Goal: Transaction & Acquisition: Book appointment/travel/reservation

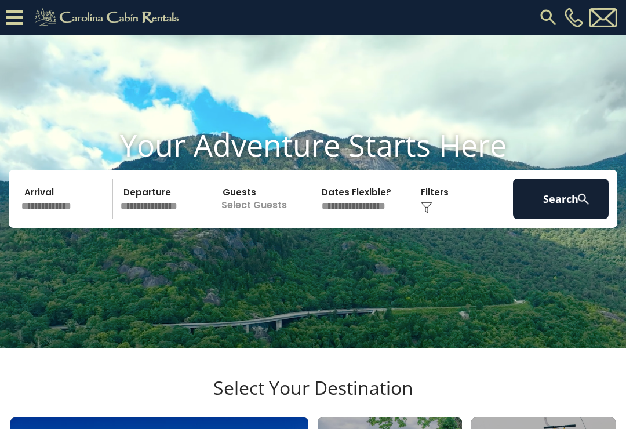
click at [75, 215] on input "text" at bounding box center [65, 199] width 96 height 41
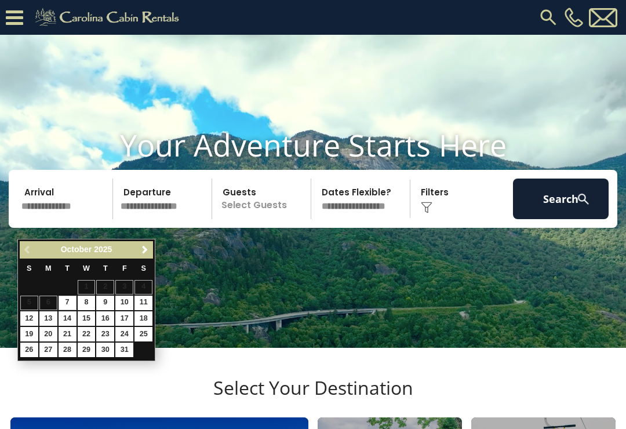
click at [148, 252] on span "Next" at bounding box center [144, 249] width 9 height 9
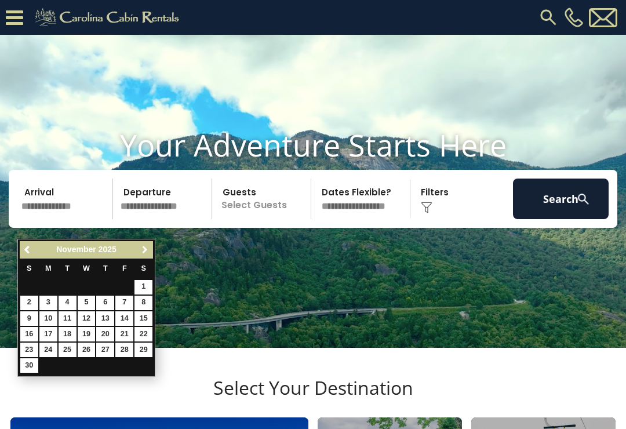
click at [146, 250] on span "Next" at bounding box center [144, 249] width 9 height 9
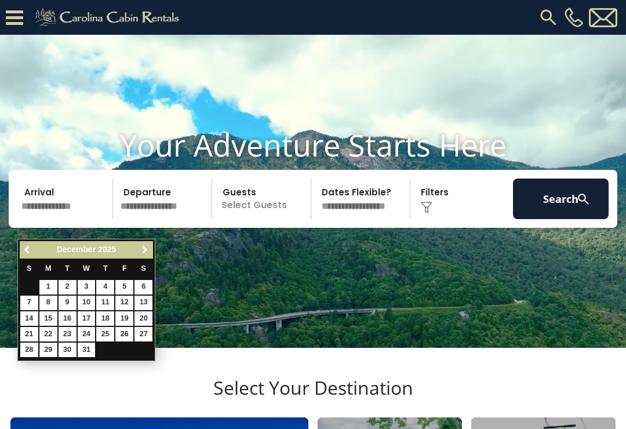
click at [54, 353] on link "29" at bounding box center [48, 350] width 18 height 14
type input "********"
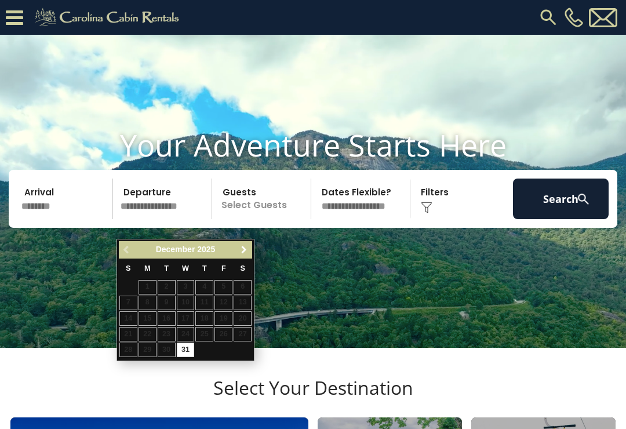
click at [248, 249] on span "Next" at bounding box center [243, 249] width 9 height 9
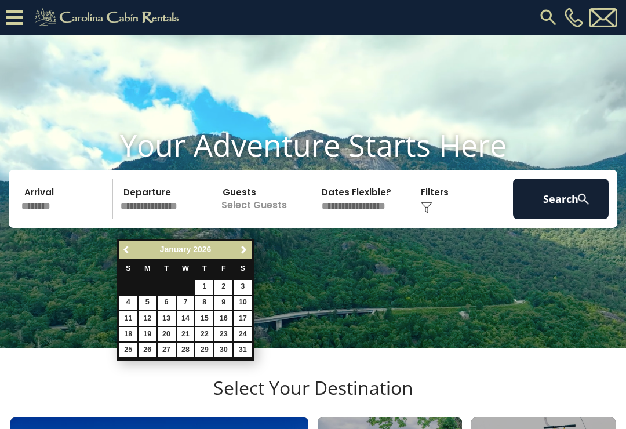
click at [129, 254] on span "Previous" at bounding box center [126, 249] width 9 height 9
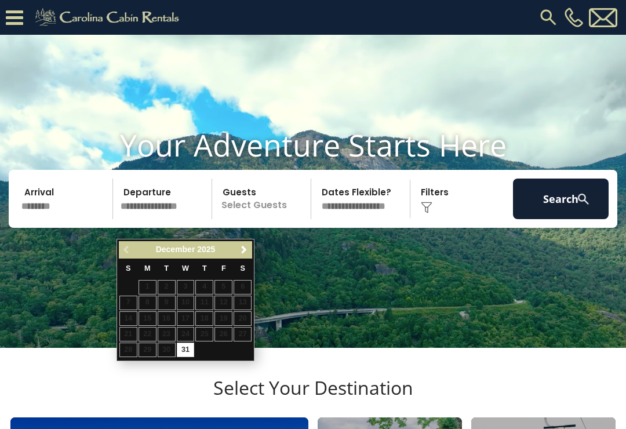
click at [190, 347] on link "31" at bounding box center [186, 350] width 18 height 14
type input "********"
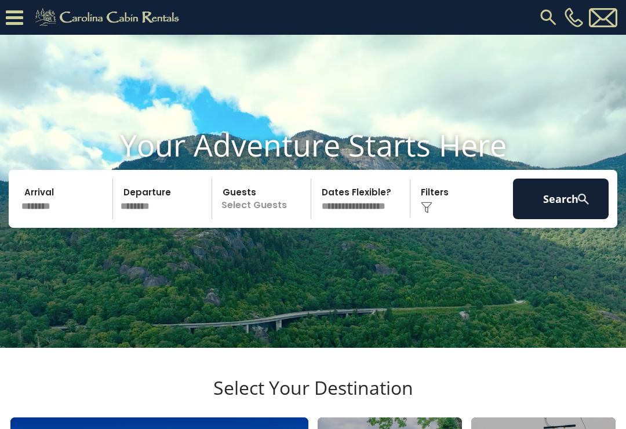
click at [272, 211] on p "Select Guests" at bounding box center [263, 199] width 95 height 41
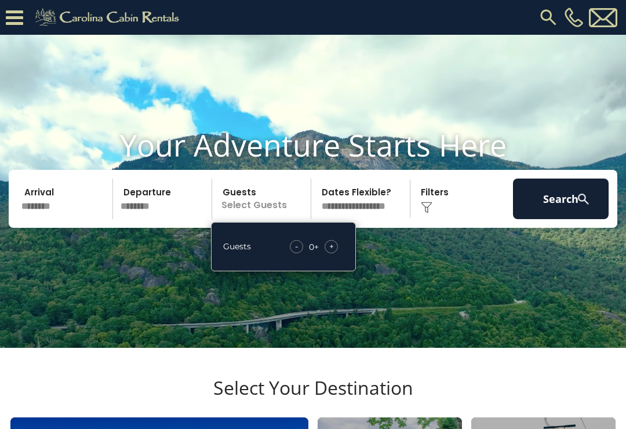
click at [330, 252] on span "+" at bounding box center [331, 247] width 5 height 12
click at [334, 253] on div "+" at bounding box center [331, 246] width 13 height 13
click at [333, 252] on span "+" at bounding box center [331, 247] width 5 height 12
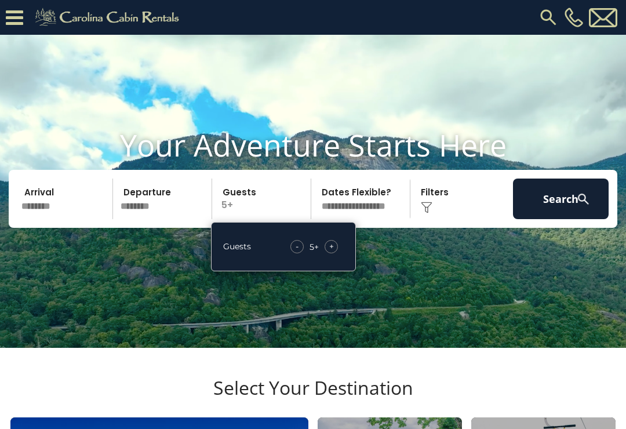
click at [335, 253] on div "+" at bounding box center [331, 246] width 13 height 13
click at [290, 312] on video at bounding box center [313, 191] width 626 height 313
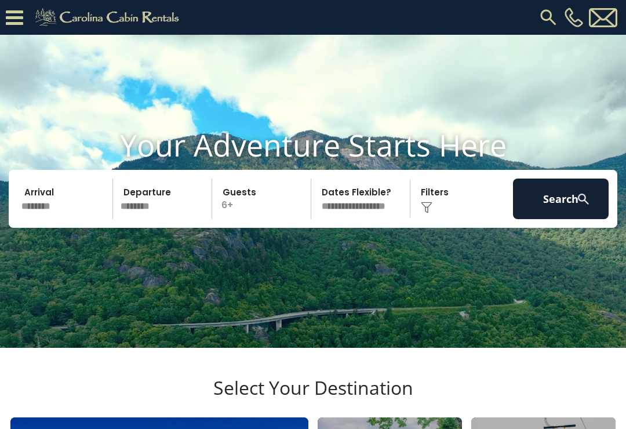
click at [377, 214] on select "**********" at bounding box center [362, 199] width 95 height 41
select select "*"
click at [447, 206] on div "Click to Choose" at bounding box center [462, 199] width 96 height 41
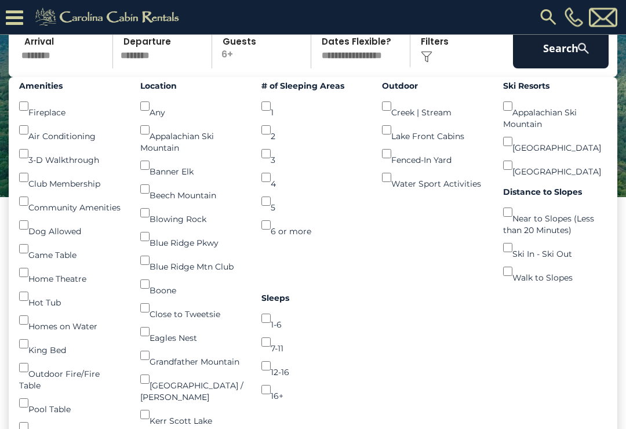
scroll to position [106, 0]
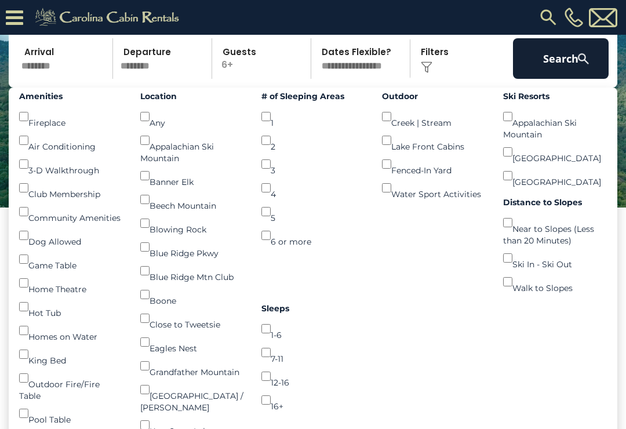
click at [563, 75] on button "Search" at bounding box center [561, 58] width 96 height 41
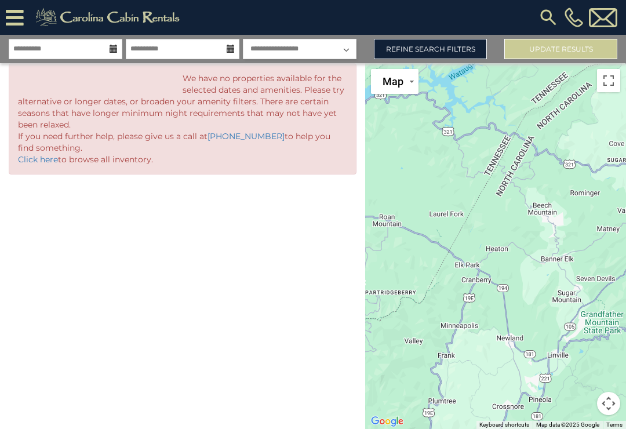
select select "*"
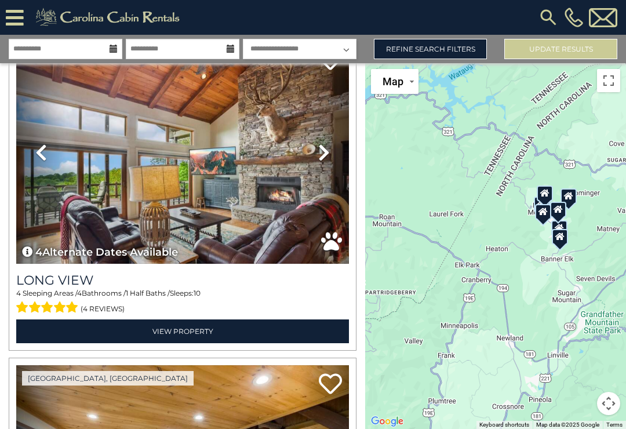
scroll to position [393, 0]
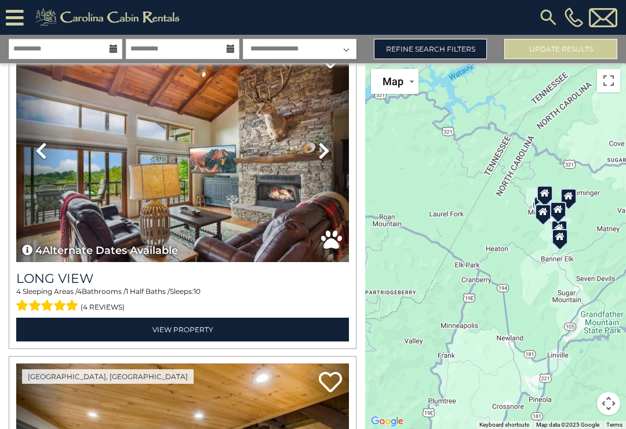
click at [232, 189] on img at bounding box center [182, 150] width 333 height 223
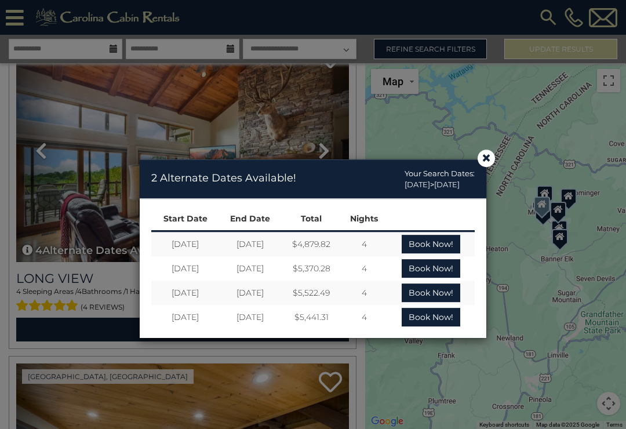
click at [492, 157] on button "×" at bounding box center [486, 158] width 17 height 17
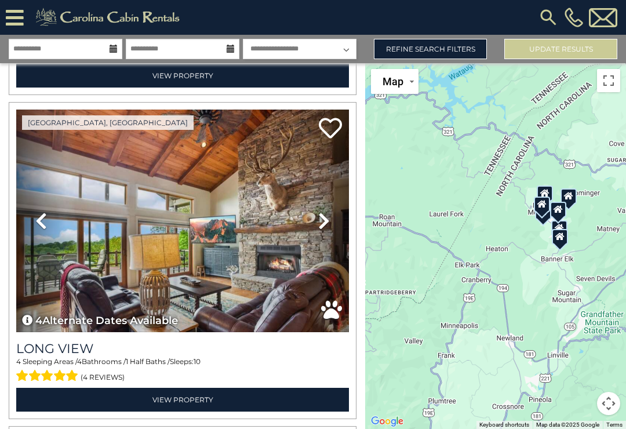
scroll to position [337, 0]
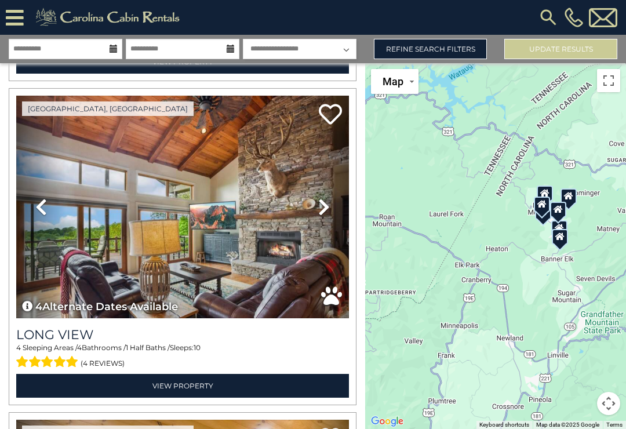
click at [175, 384] on link "View Property" at bounding box center [182, 386] width 333 height 24
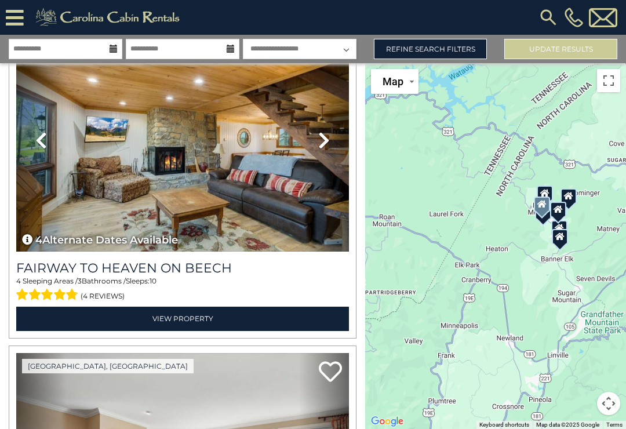
scroll to position [731, 0]
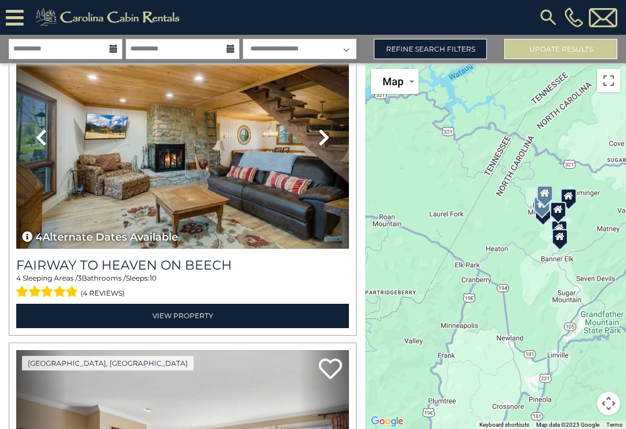
click at [177, 312] on link "View Property" at bounding box center [182, 316] width 333 height 24
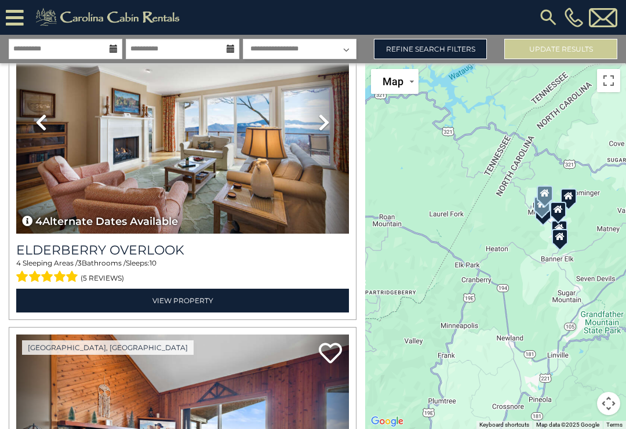
scroll to position [1070, 0]
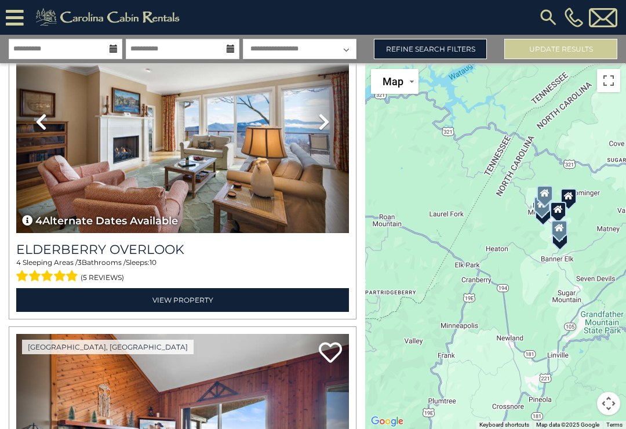
click at [153, 252] on h3 "Elderberry Overlook" at bounding box center [182, 250] width 333 height 16
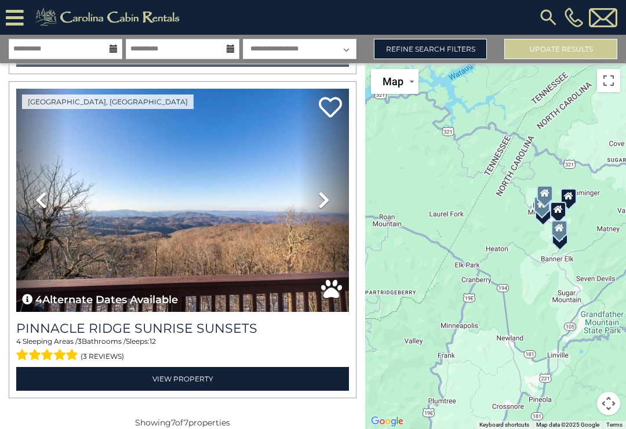
scroll to position [1963, 0]
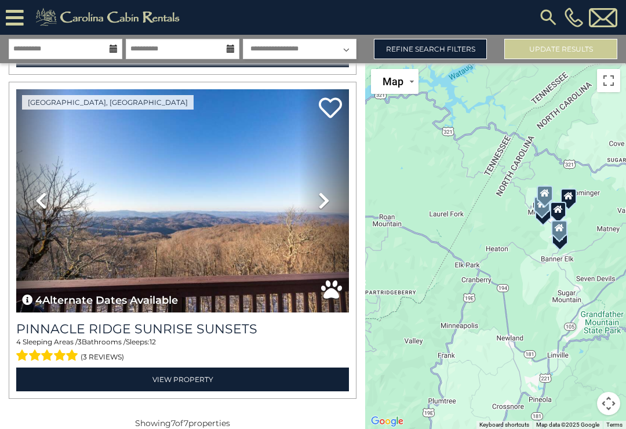
click at [208, 220] on img at bounding box center [182, 200] width 333 height 223
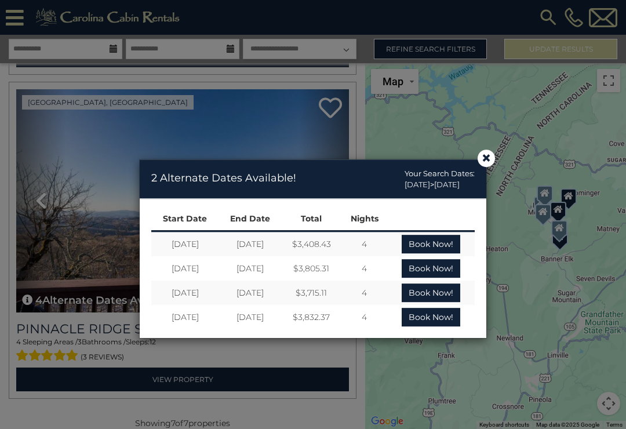
click at [500, 148] on div "× 2 Alternate Dates Available! Your Search Dates: 12/29/2025 > 12/31/2025 Start…" at bounding box center [313, 249] width 626 height 359
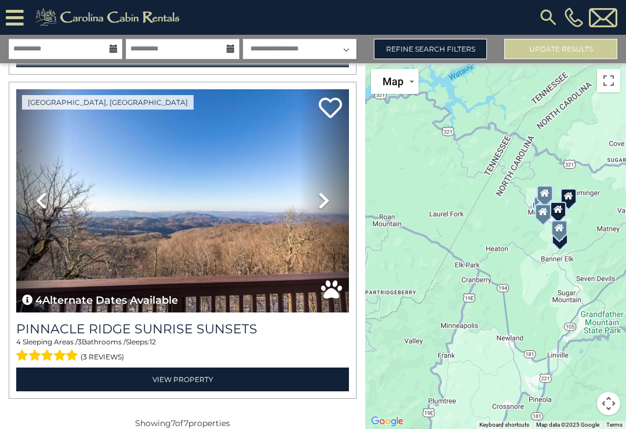
click at [161, 380] on link "View Property" at bounding box center [182, 380] width 333 height 24
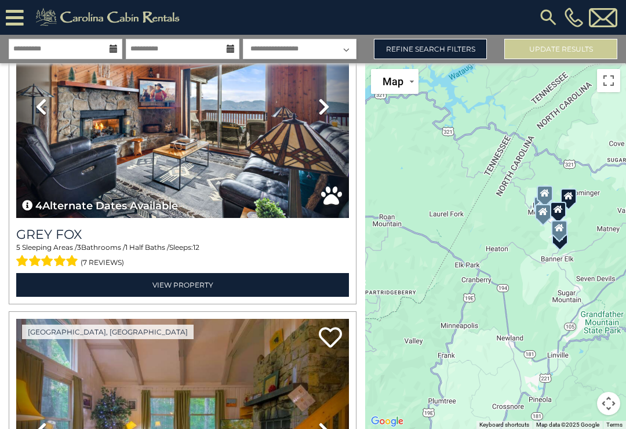
scroll to position [1409, 0]
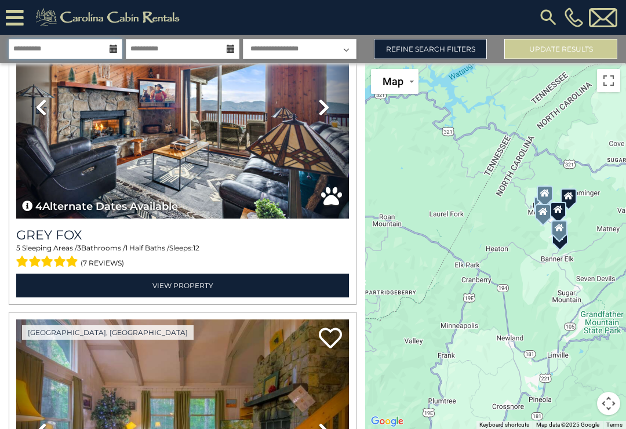
click at [71, 49] on input "**********" at bounding box center [66, 49] width 114 height 20
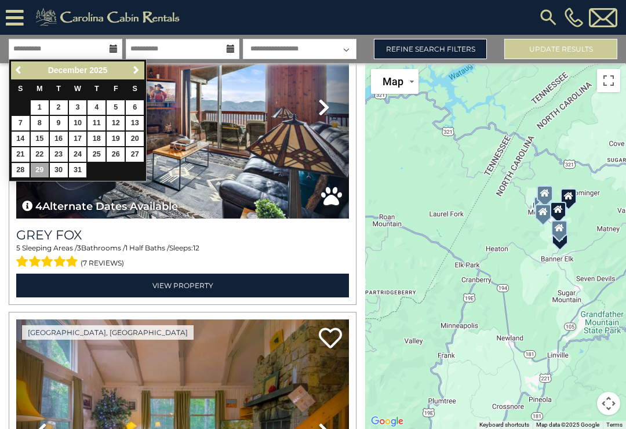
click at [27, 171] on link "28" at bounding box center [21, 170] width 18 height 14
type input "********"
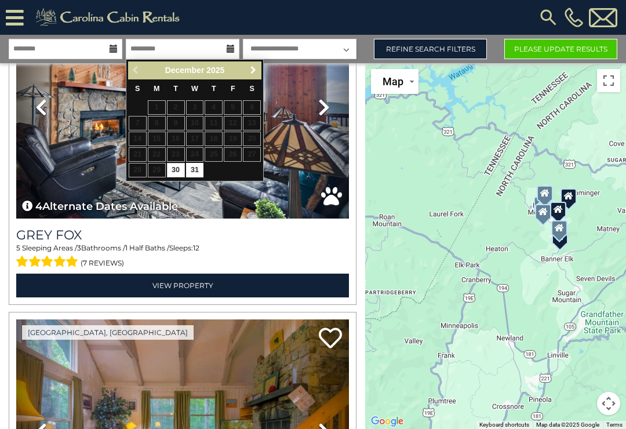
click at [257, 70] on span "Next" at bounding box center [253, 70] width 9 height 9
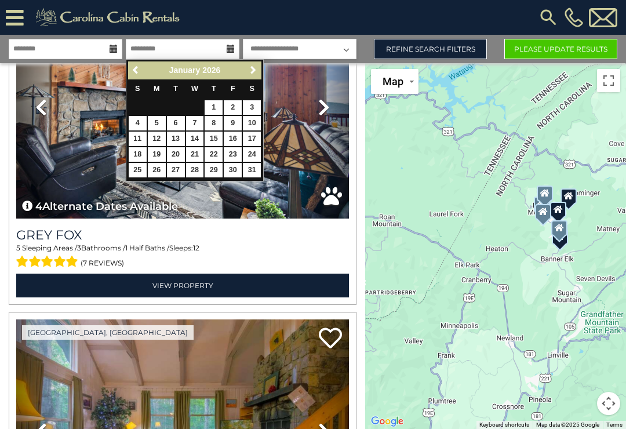
click at [239, 108] on link "2" at bounding box center [233, 107] width 18 height 14
type input "******"
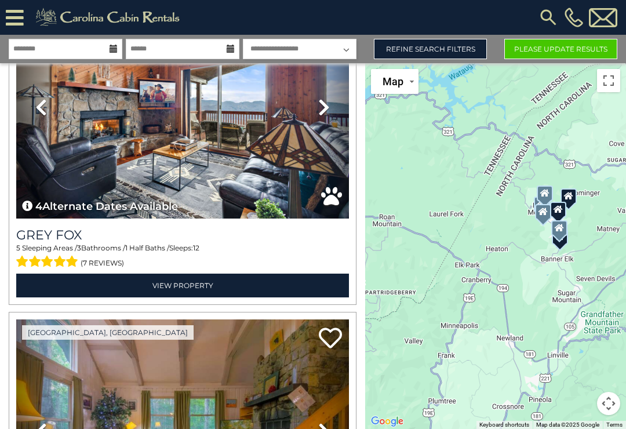
click at [562, 49] on button "Please Update Results" at bounding box center [560, 49] width 113 height 20
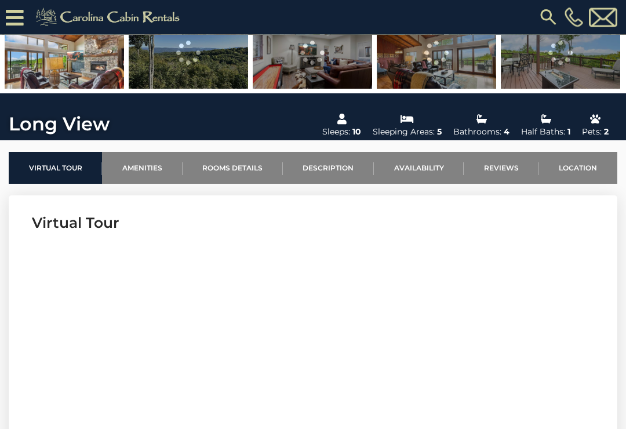
scroll to position [266, 0]
click at [424, 169] on link "Availability" at bounding box center [419, 168] width 90 height 32
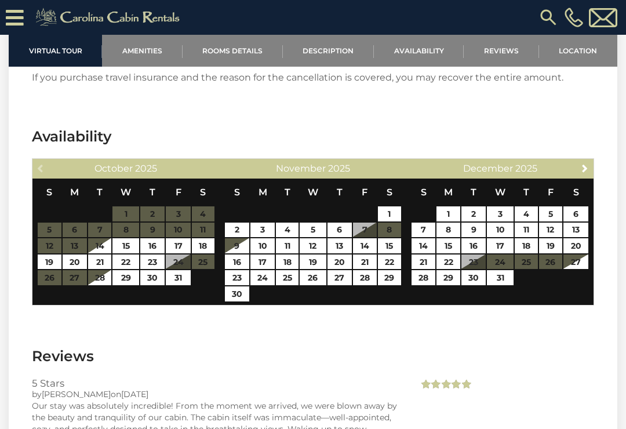
scroll to position [2240, 0]
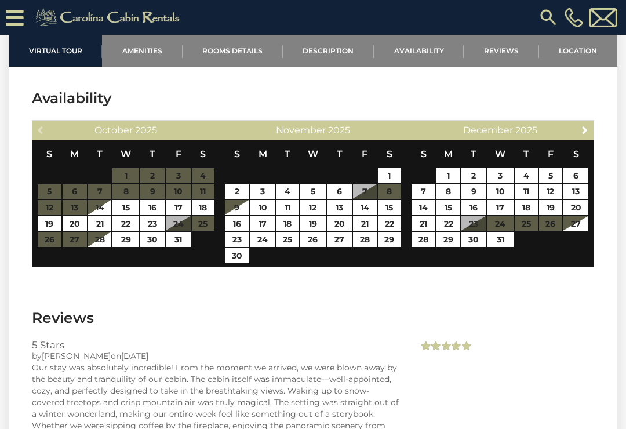
click at [583, 135] on span "Next" at bounding box center [584, 129] width 9 height 9
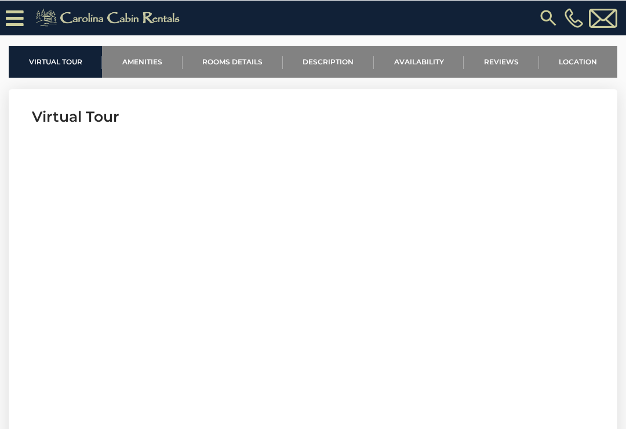
scroll to position [372, 0]
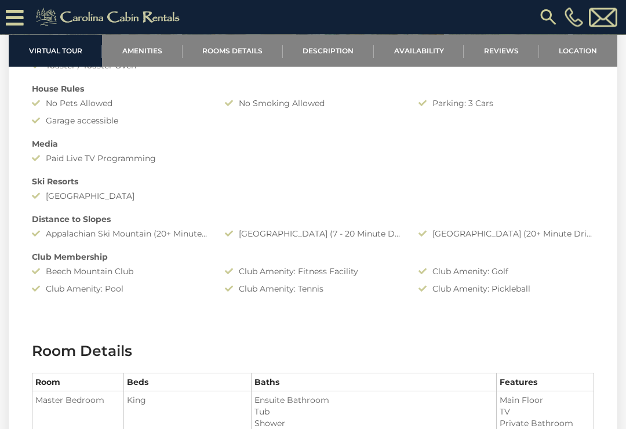
scroll to position [1052, 0]
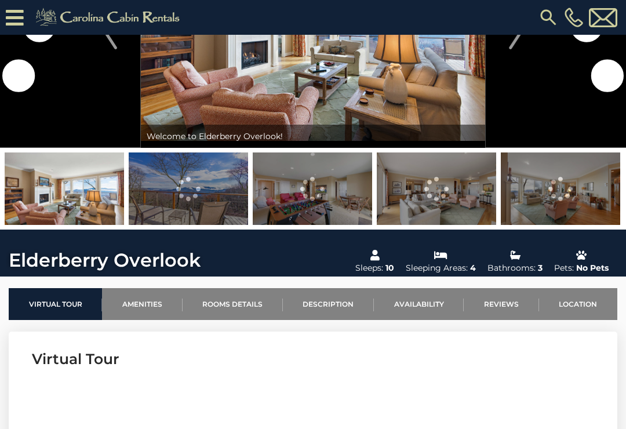
scroll to position [175, 0]
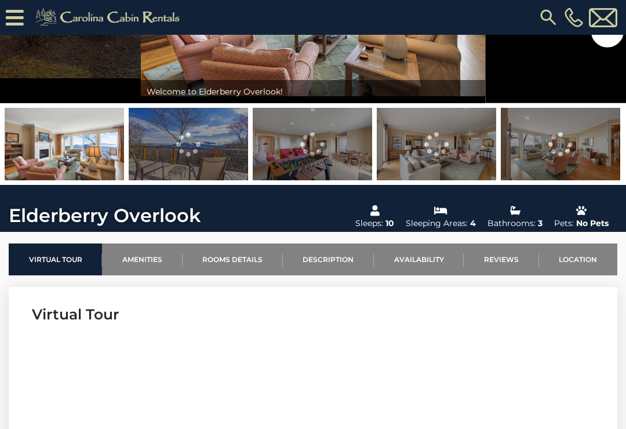
click at [241, 257] on link "Rooms Details" at bounding box center [233, 260] width 100 height 32
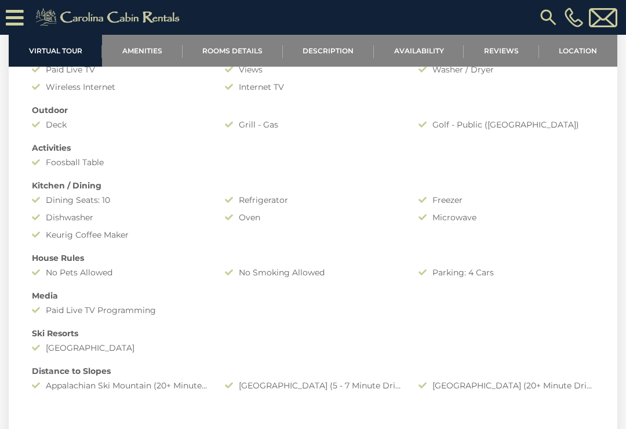
scroll to position [851, 0]
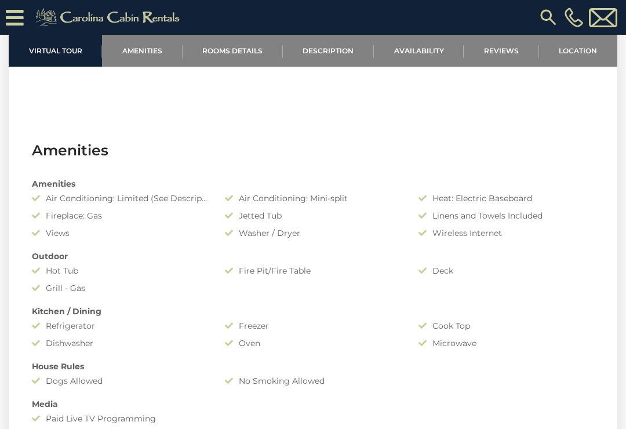
scroll to position [689, 0]
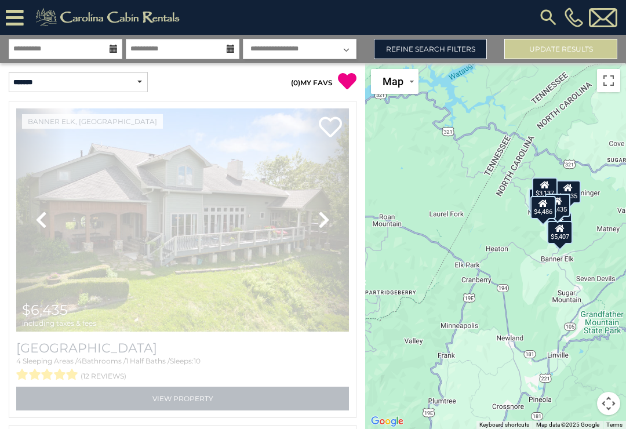
select select "*"
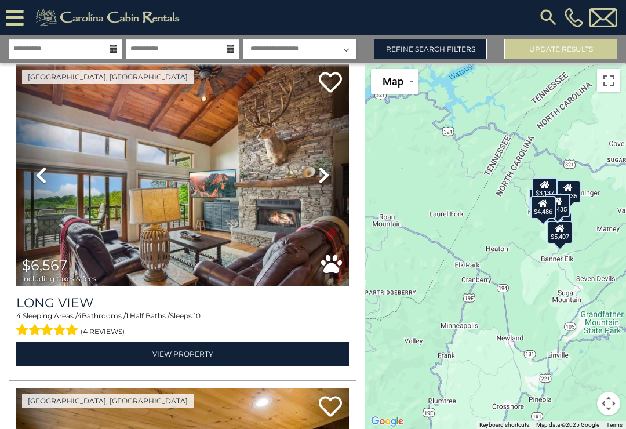
scroll to position [370, 0]
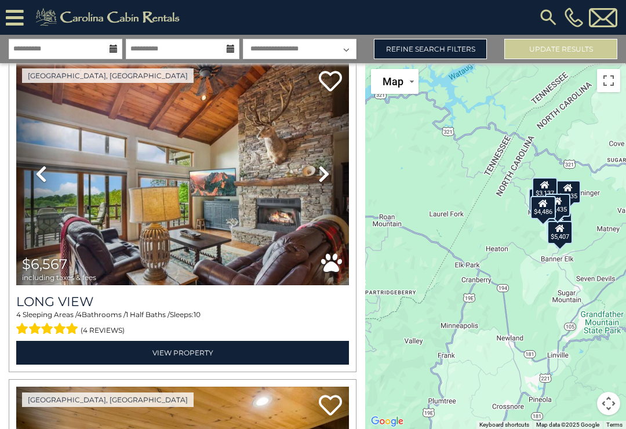
click at [230, 232] on img at bounding box center [182, 174] width 333 height 223
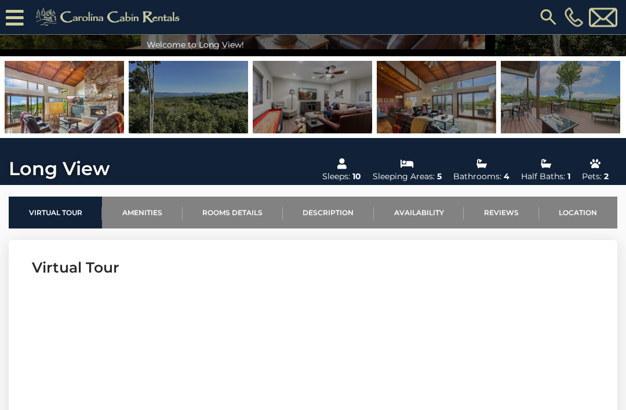
scroll to position [253, 0]
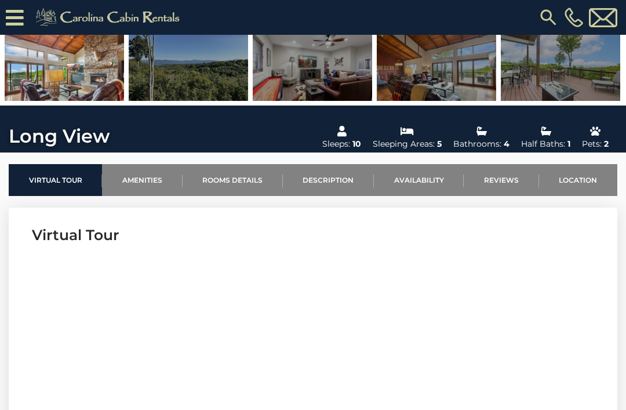
click at [237, 181] on link "Rooms Details" at bounding box center [233, 180] width 100 height 32
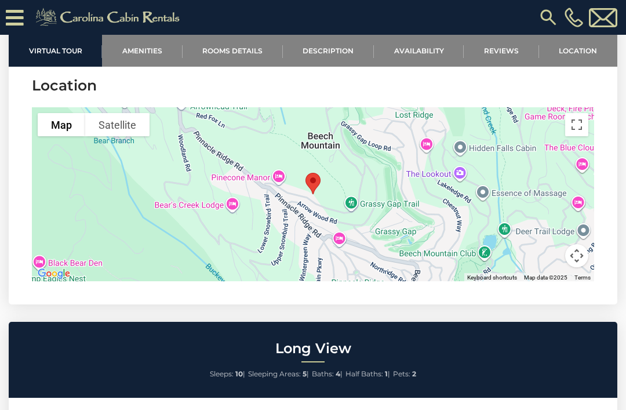
scroll to position [2873, 0]
